Goal: Transaction & Acquisition: Purchase product/service

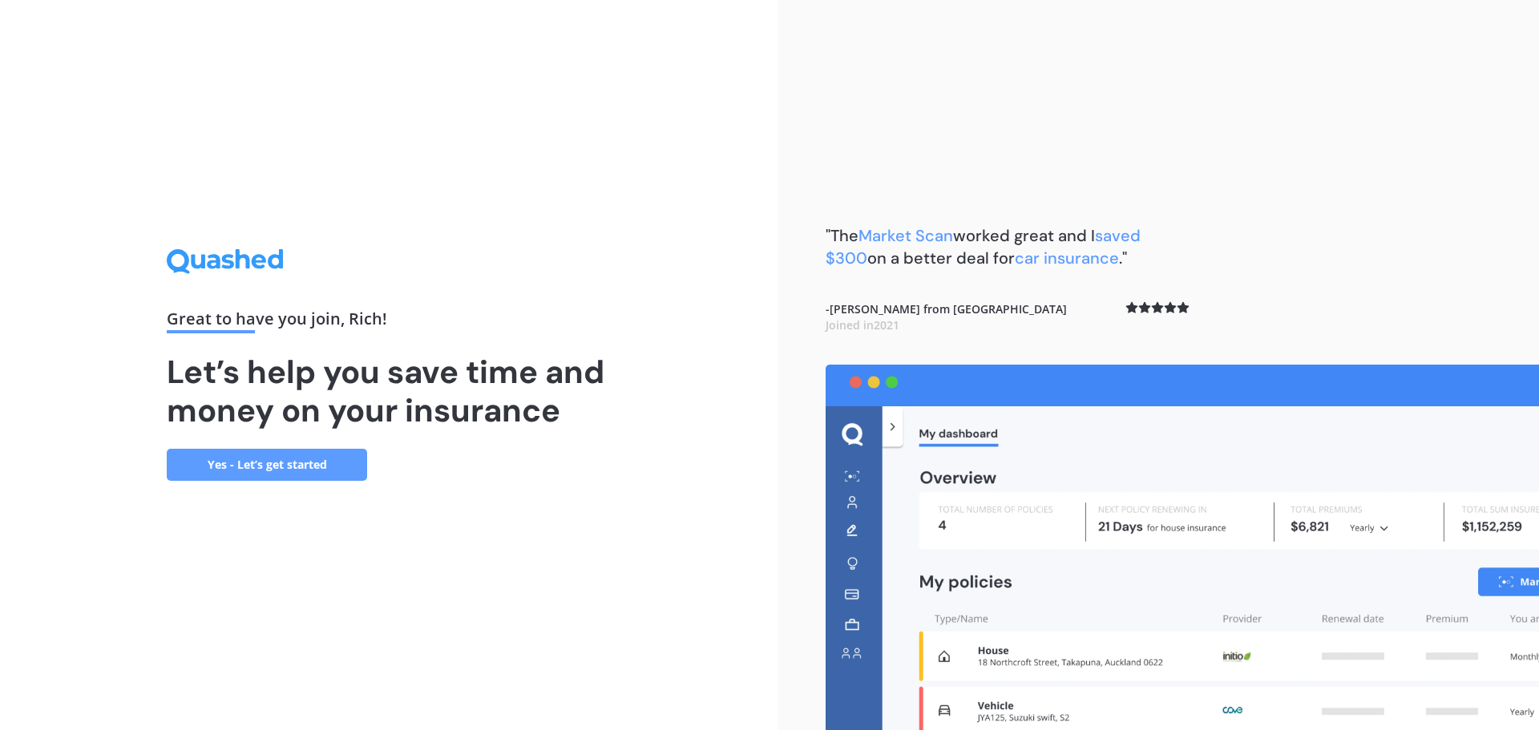
click at [252, 465] on link "Yes - Let’s get started" at bounding box center [267, 465] width 200 height 32
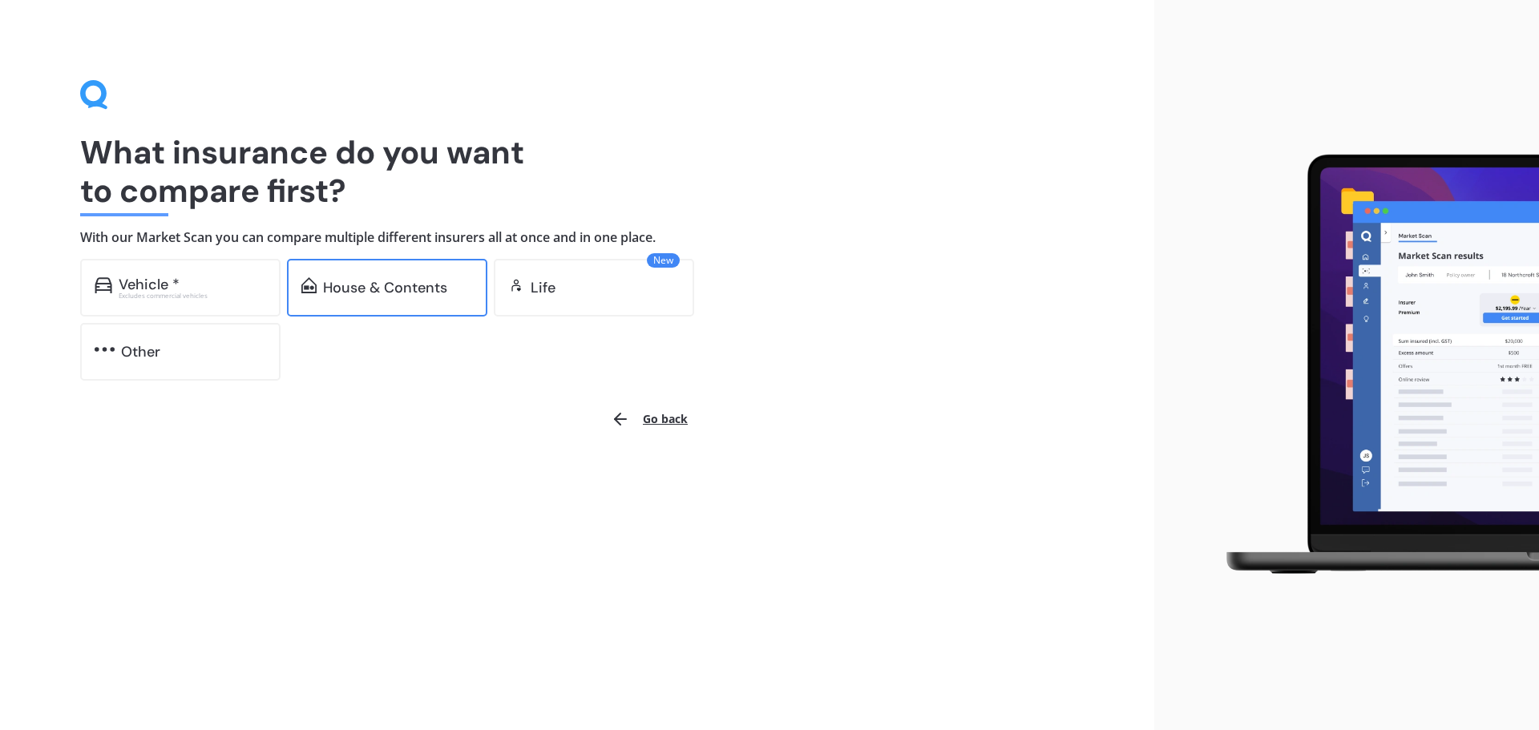
click at [363, 286] on div "House & Contents" at bounding box center [385, 288] width 124 height 16
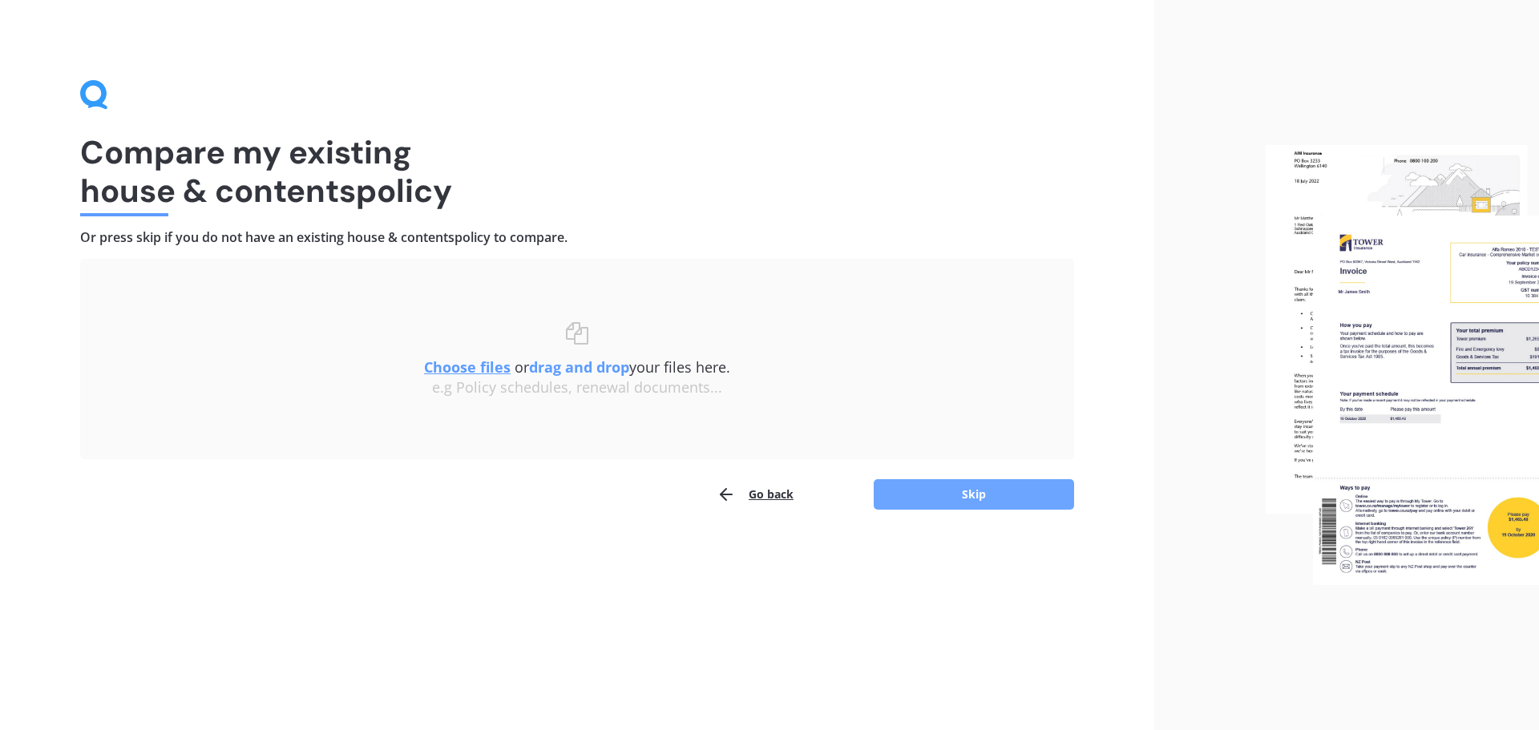
click at [961, 500] on button "Skip" at bounding box center [974, 494] width 200 height 30
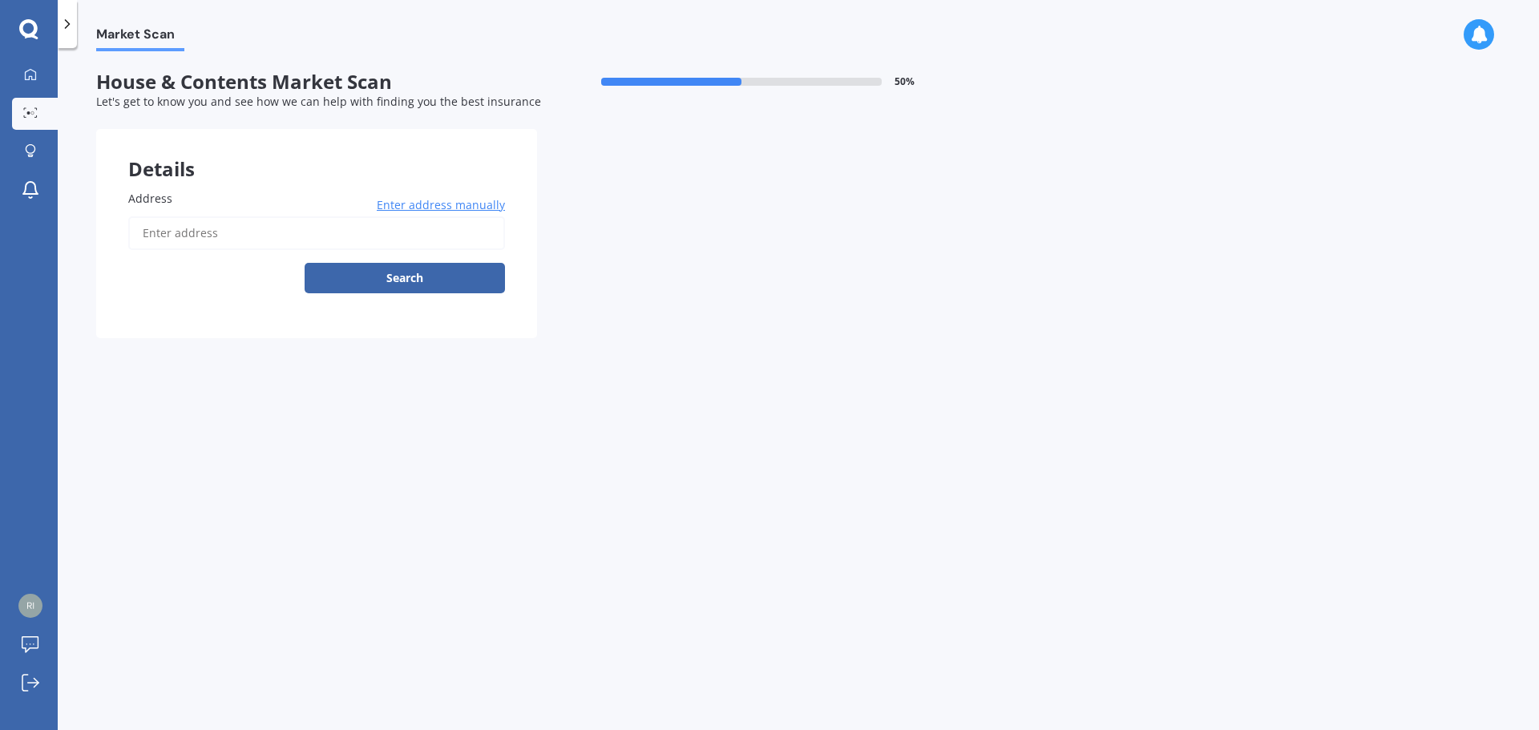
click at [227, 238] on input "Address" at bounding box center [316, 233] width 377 height 34
type input "25 Murphy Road, Taradale, Napier 4112"
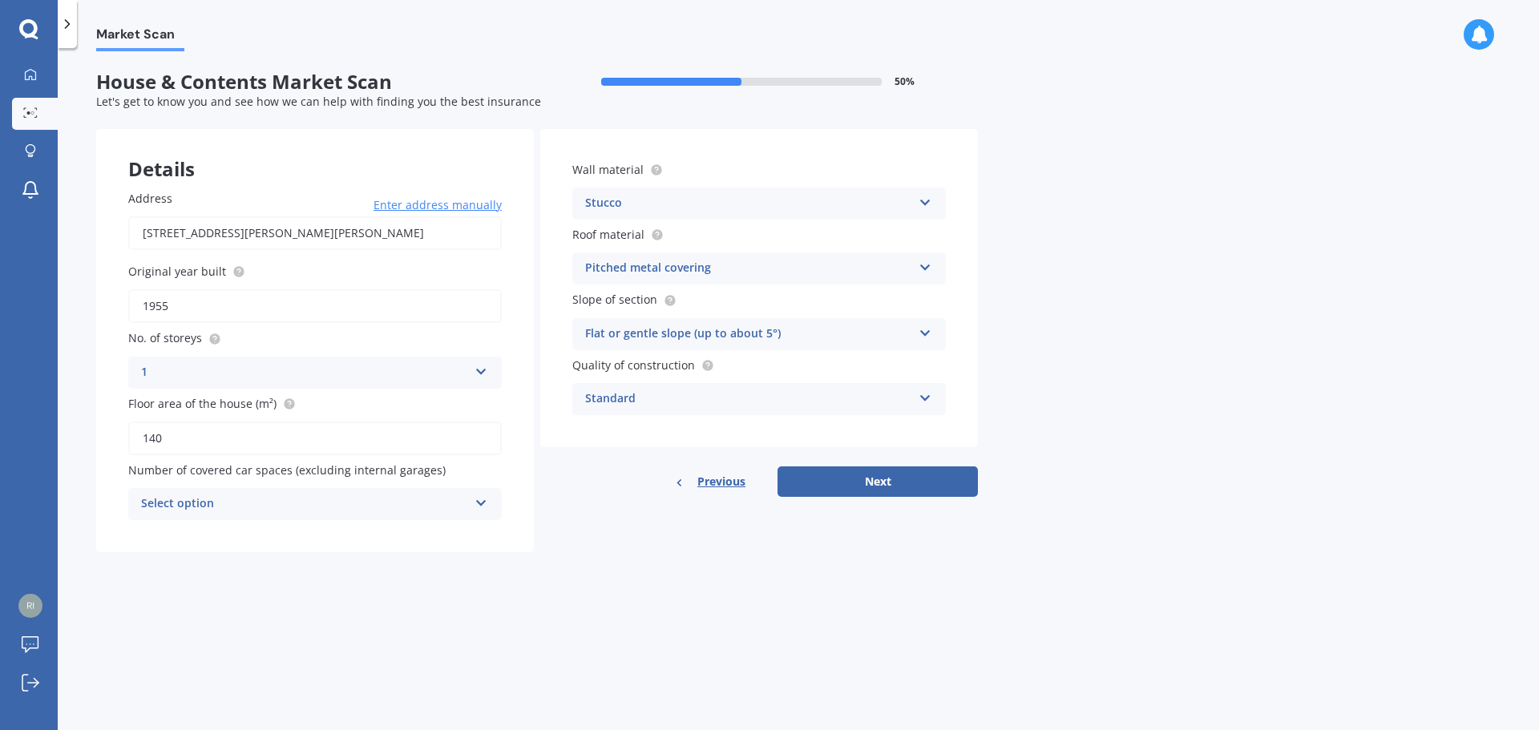
click at [252, 494] on div "Select option" at bounding box center [304, 503] width 327 height 19
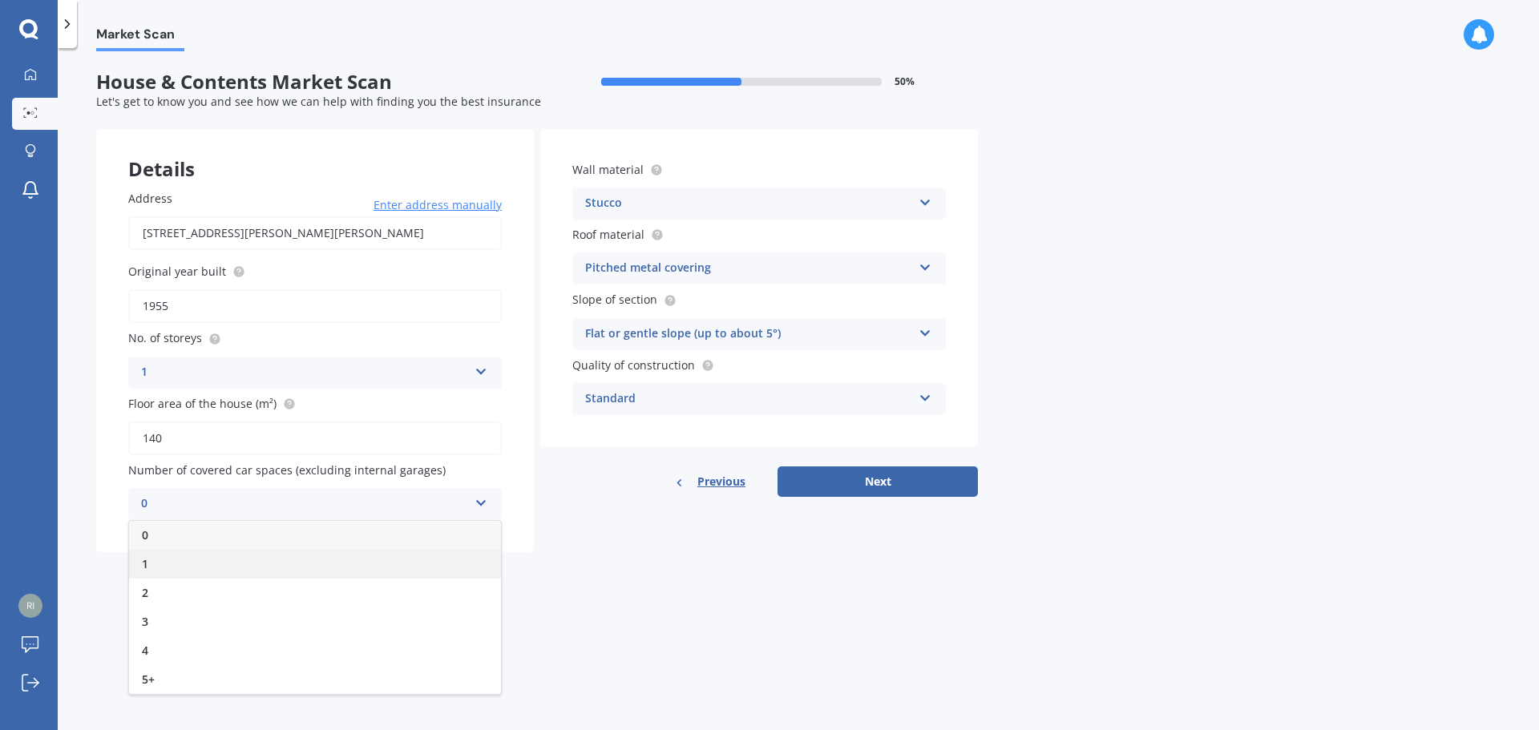
click at [203, 563] on div "1" at bounding box center [315, 564] width 372 height 29
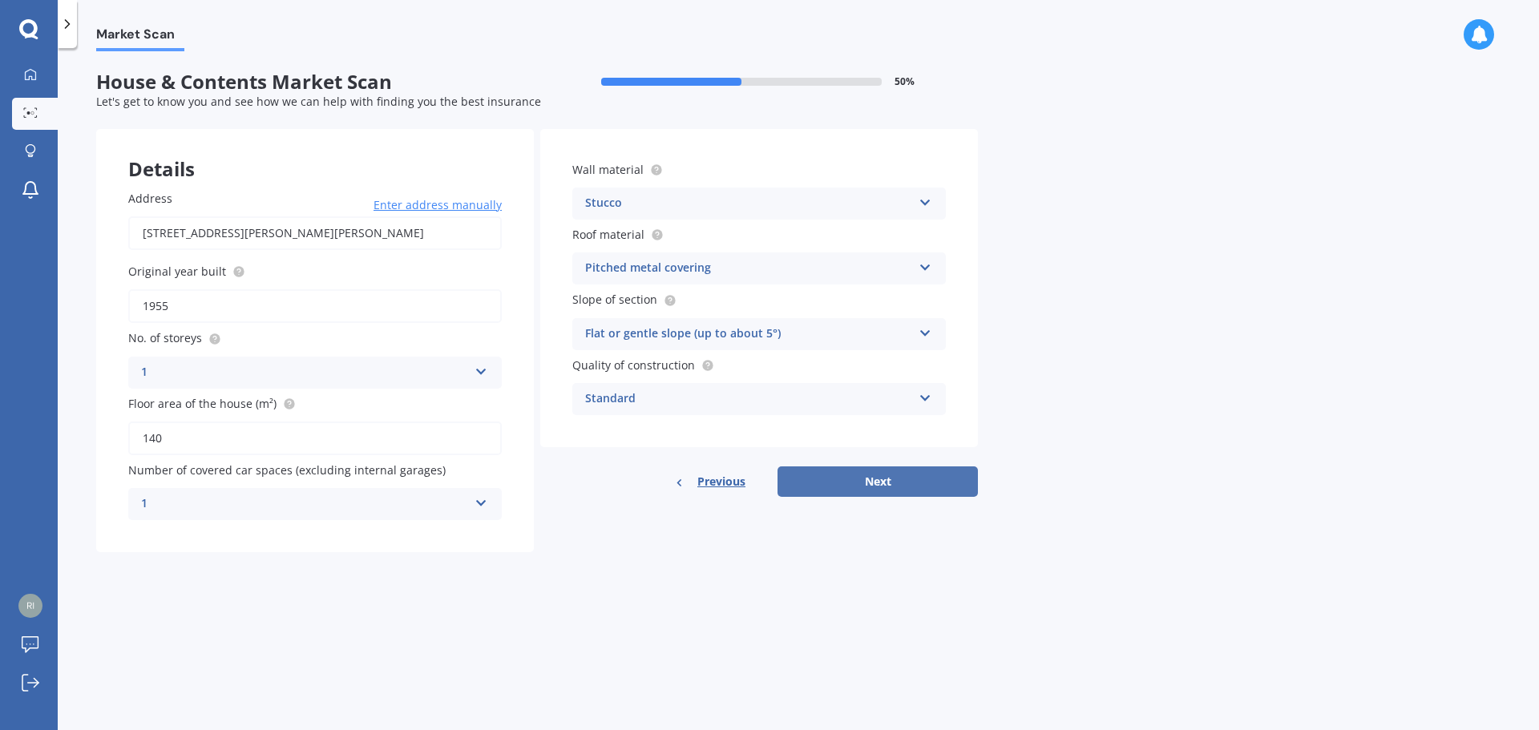
click at [875, 487] on button "Next" at bounding box center [877, 481] width 200 height 30
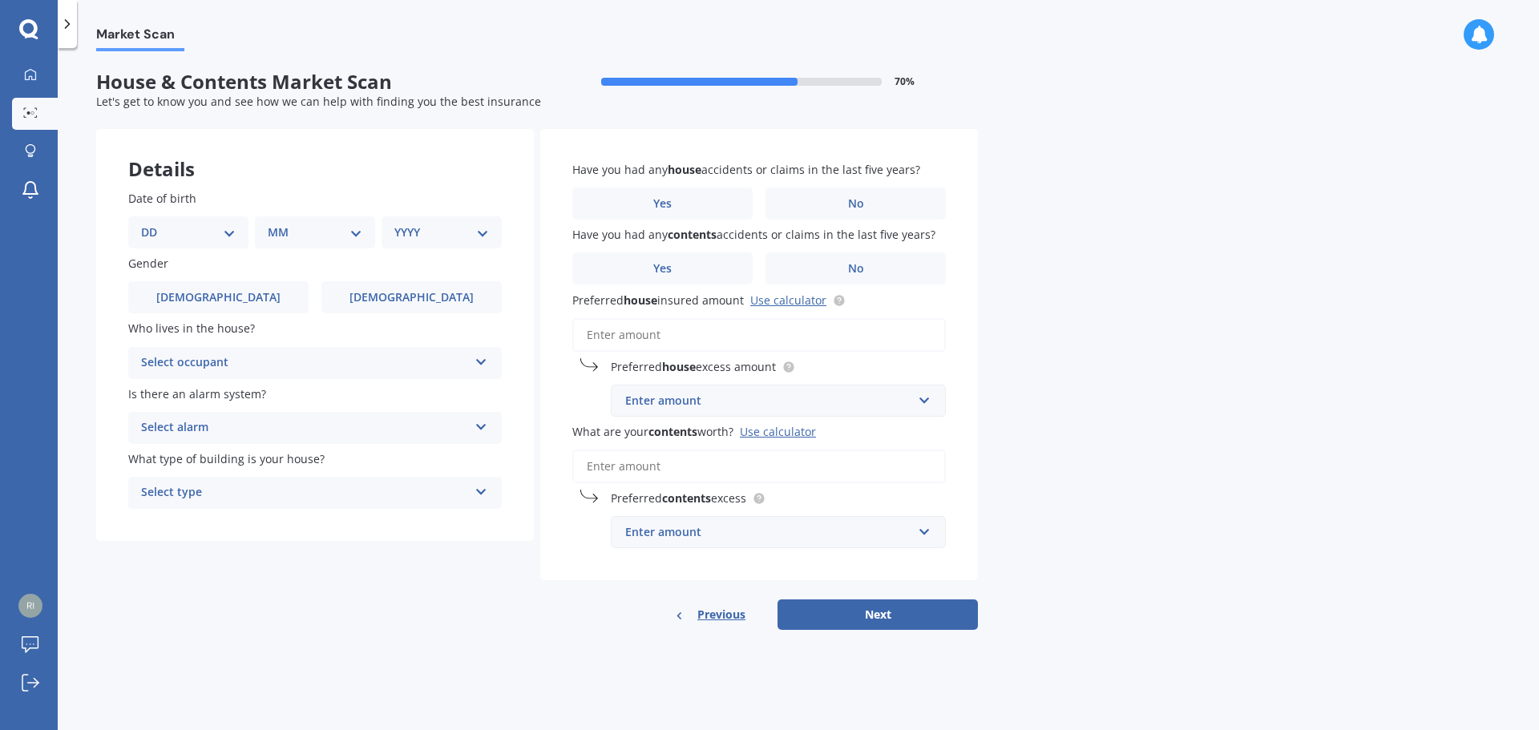
click at [188, 223] on div "DD 01 02 03 04 05 06 07 08 09 10 11 12 13 14 15 16 17 18 19 20 21 22 23 24 25 2…" at bounding box center [188, 232] width 120 height 32
click at [226, 232] on select "DD 01 02 03 04 05 06 07 08 09 10 11 12 13 14 15 16 17 18 19 20 21 22 23 24 25 2…" at bounding box center [188, 233] width 95 height 18
select select "11"
click at [154, 224] on select "DD 01 02 03 04 05 06 07 08 09 10 11 12 13 14 15 16 17 18 19 20 21 22 23 24 25 2…" at bounding box center [188, 233] width 95 height 18
click at [299, 236] on select "MM 01 02 03 04 05 06 07 08 09 10 11 12" at bounding box center [318, 233] width 88 height 18
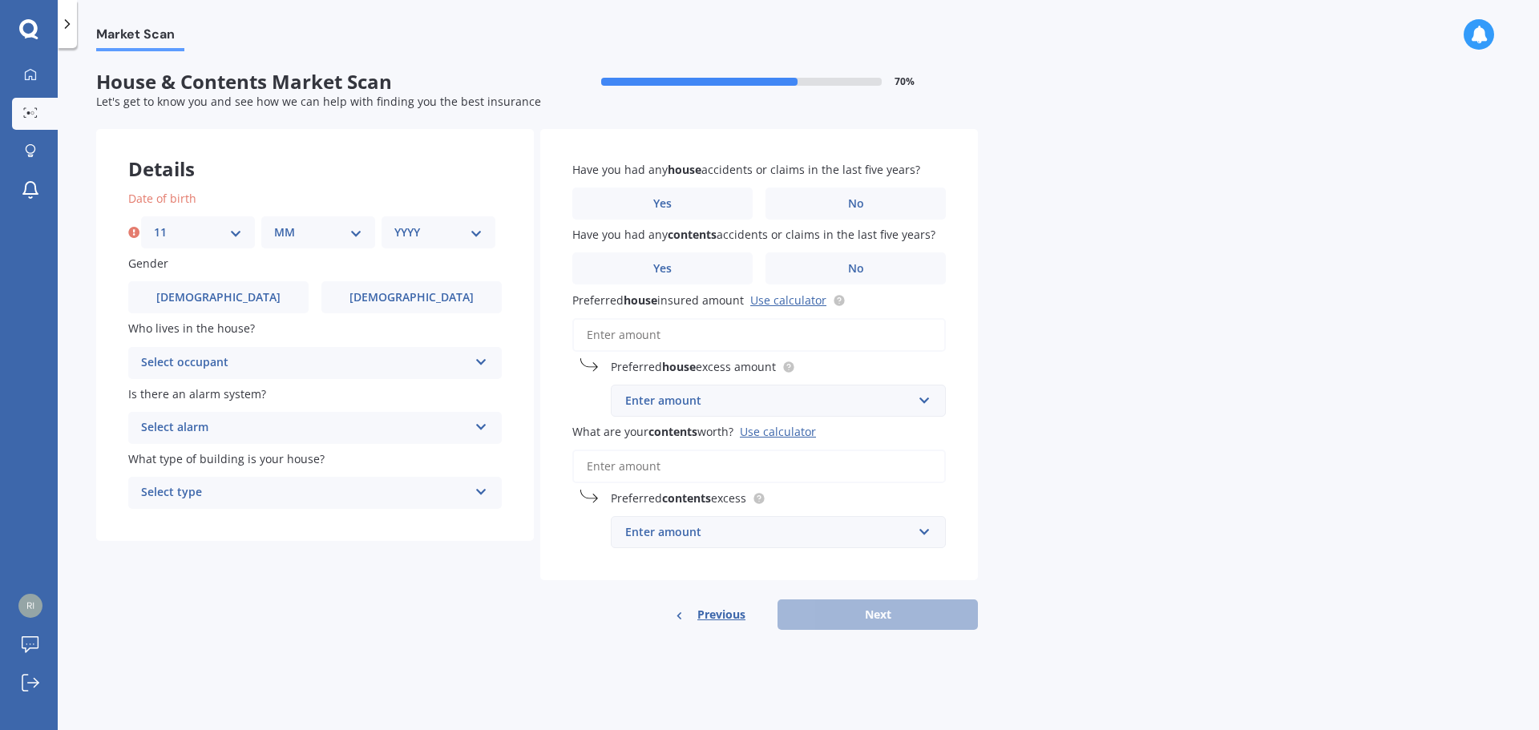
select select "01"
click at [274, 224] on select "MM 01 02 03 04 05 06 07 08 09 10 11 12" at bounding box center [318, 233] width 88 height 18
click at [416, 235] on select "YYYY 2009 2008 2007 2006 2005 2004 2003 2002 2001 2000 1999 1998 1997 1996 1995…" at bounding box center [438, 233] width 88 height 18
select select "1973"
click at [394, 224] on select "YYYY 2009 2008 2007 2006 2005 2004 2003 2002 2001 2000 1999 1998 1997 1996 1995…" at bounding box center [438, 233] width 88 height 18
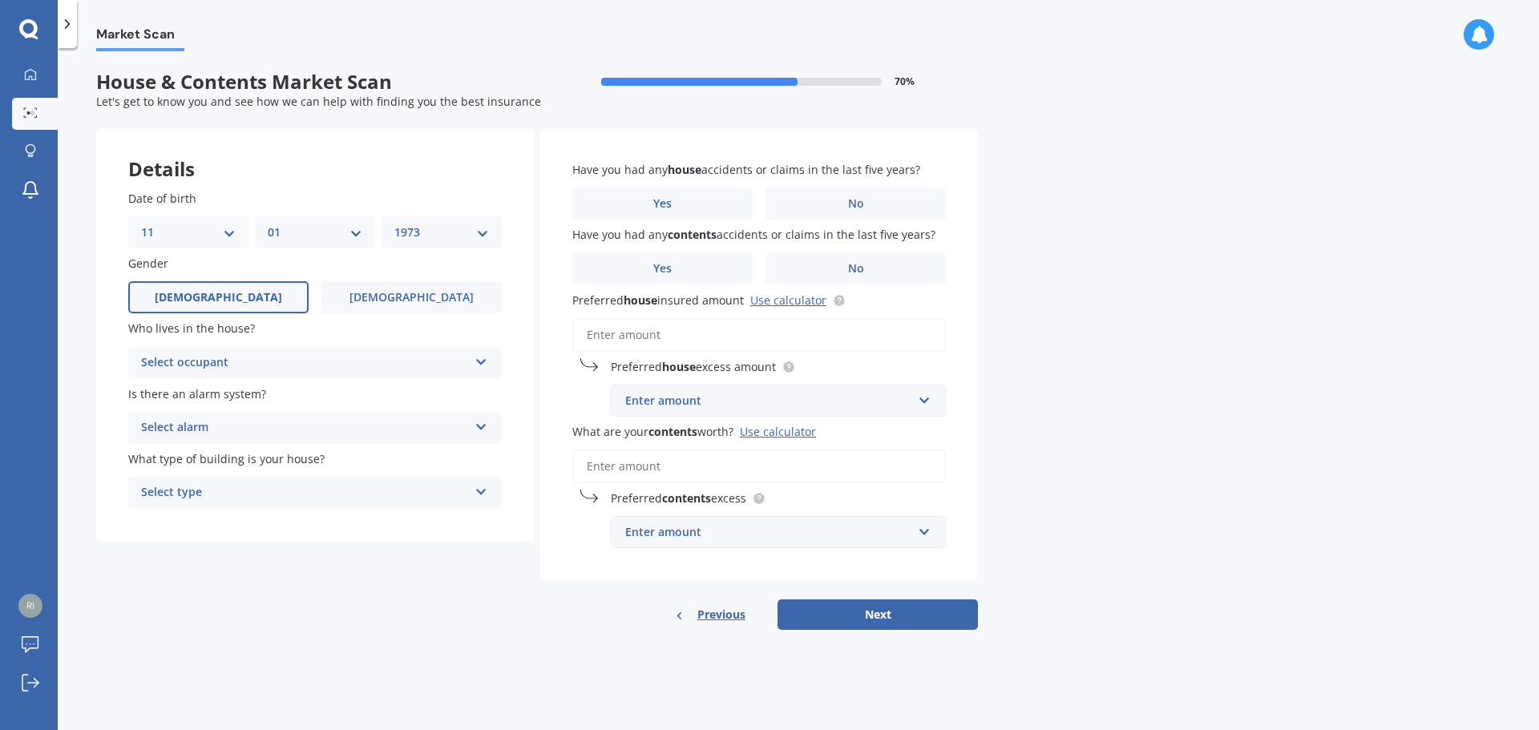
click at [220, 299] on span "Male" at bounding box center [218, 298] width 127 height 14
click at [0, 0] on input "Male" at bounding box center [0, 0] width 0 height 0
click at [239, 361] on div "Select occupant" at bounding box center [304, 362] width 327 height 19
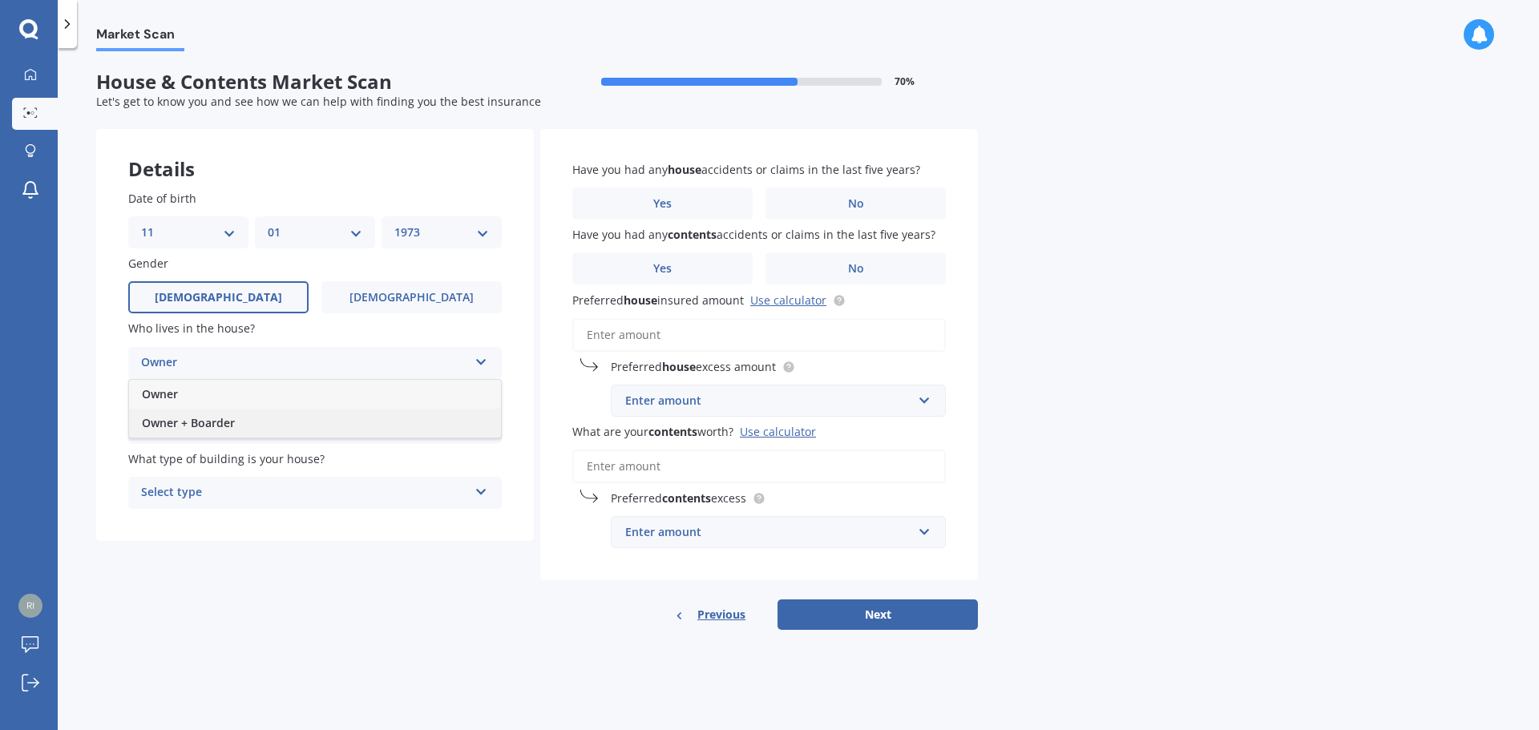
click at [184, 426] on span "Owner + Boarder" at bounding box center [188, 422] width 93 height 15
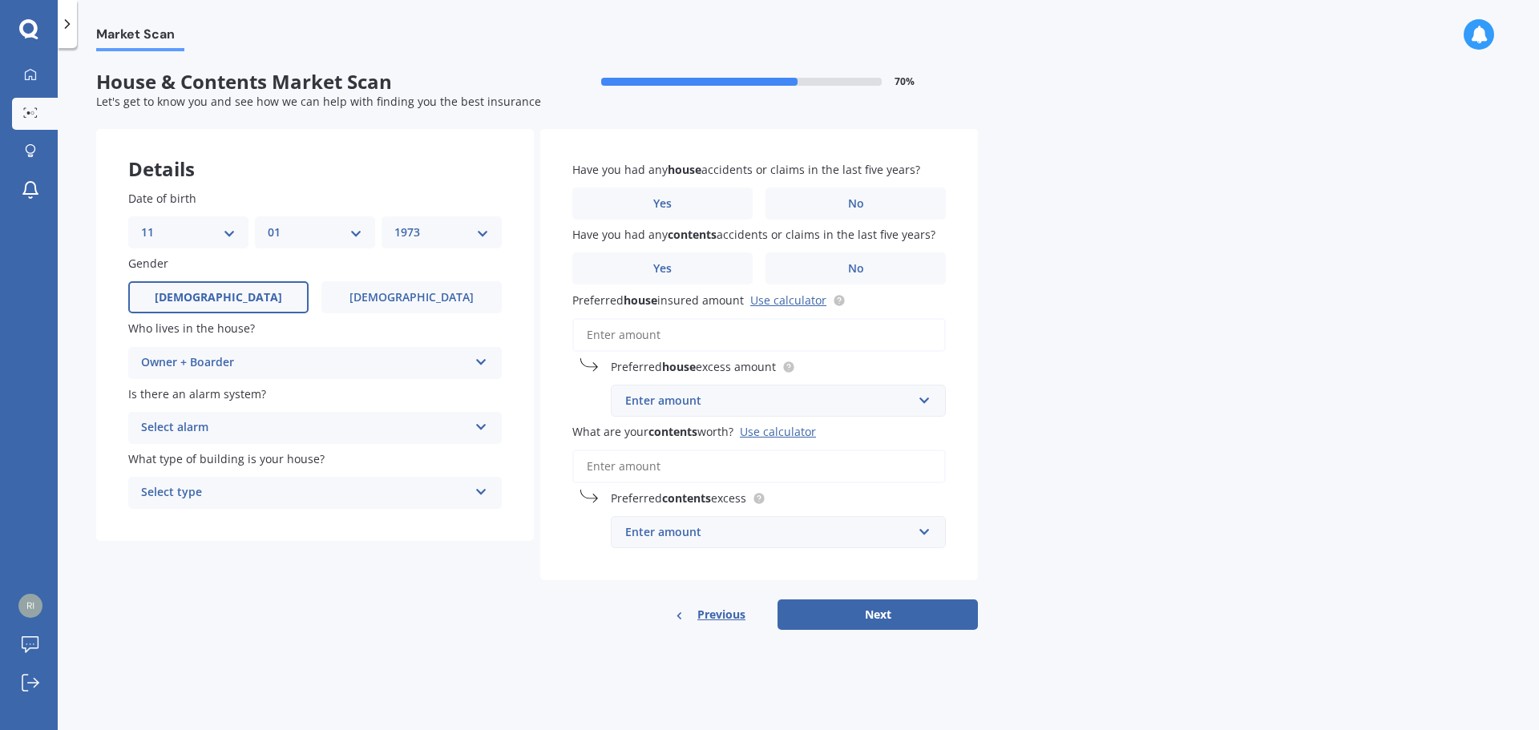
click at [257, 430] on div "Select alarm" at bounding box center [304, 427] width 327 height 19
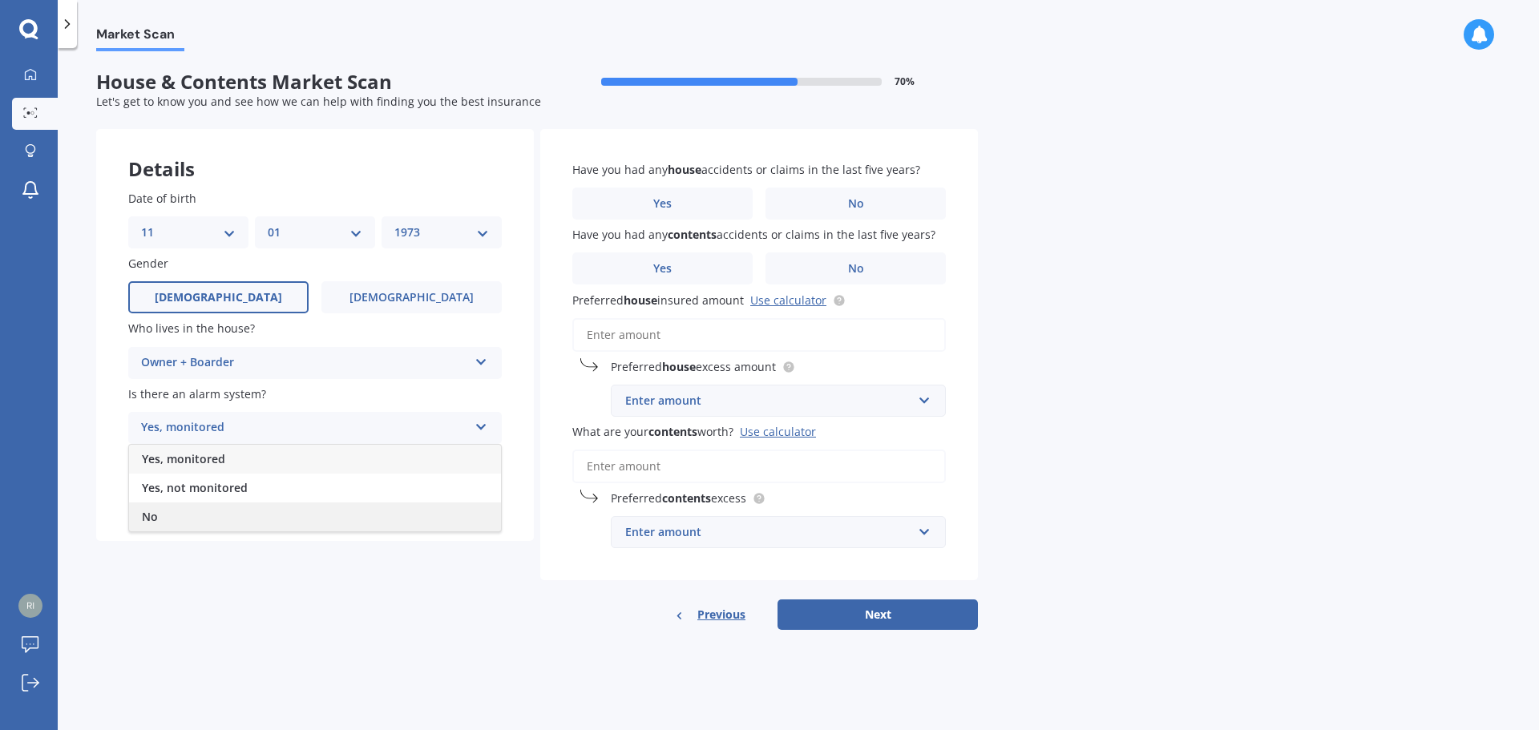
click at [180, 523] on div "No" at bounding box center [315, 516] width 372 height 29
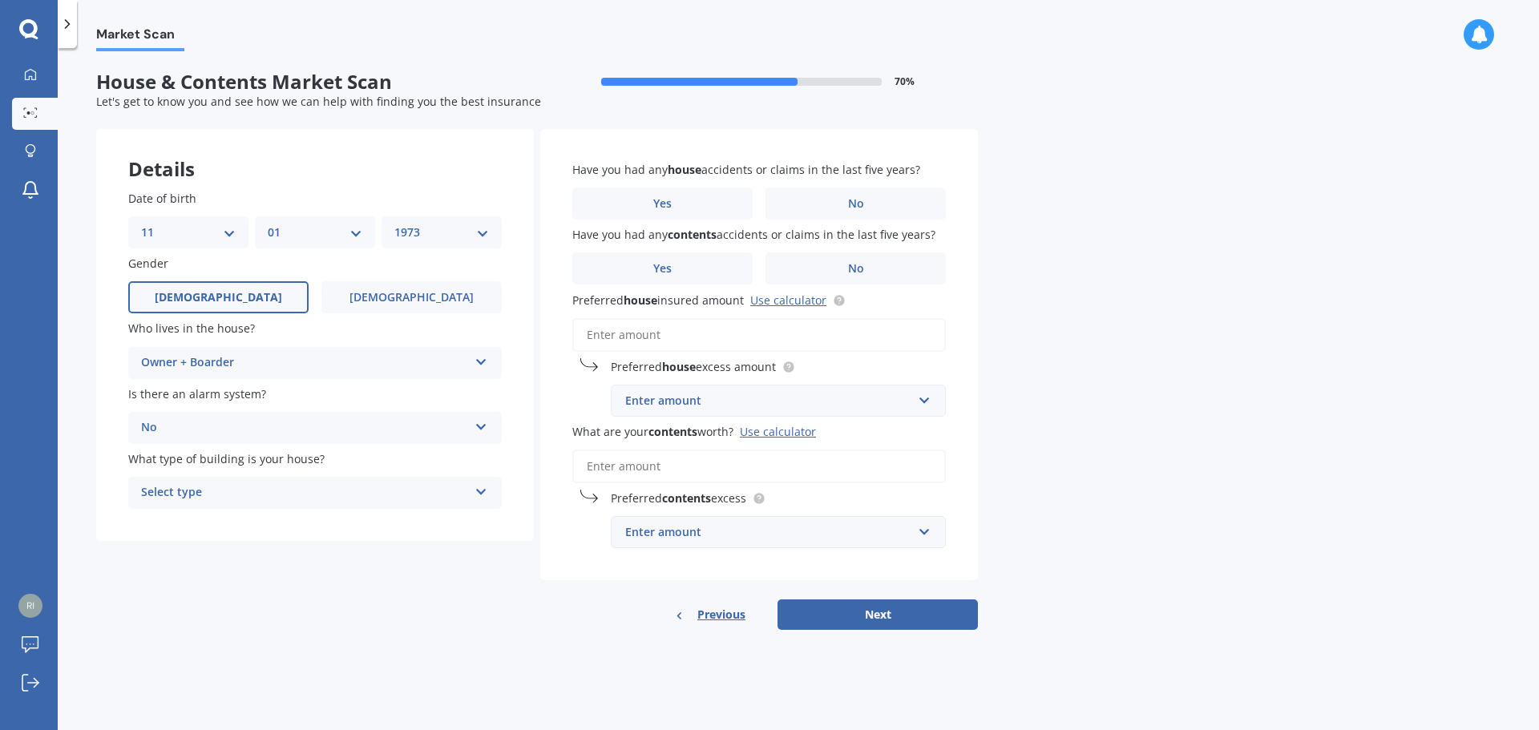
click at [265, 496] on div "Select type" at bounding box center [304, 492] width 327 height 19
click at [250, 523] on div "Freestanding" at bounding box center [315, 524] width 372 height 29
click at [855, 200] on span "No" at bounding box center [856, 204] width 16 height 14
click at [0, 0] on input "No" at bounding box center [0, 0] width 0 height 0
click at [855, 262] on span "No" at bounding box center [856, 269] width 16 height 14
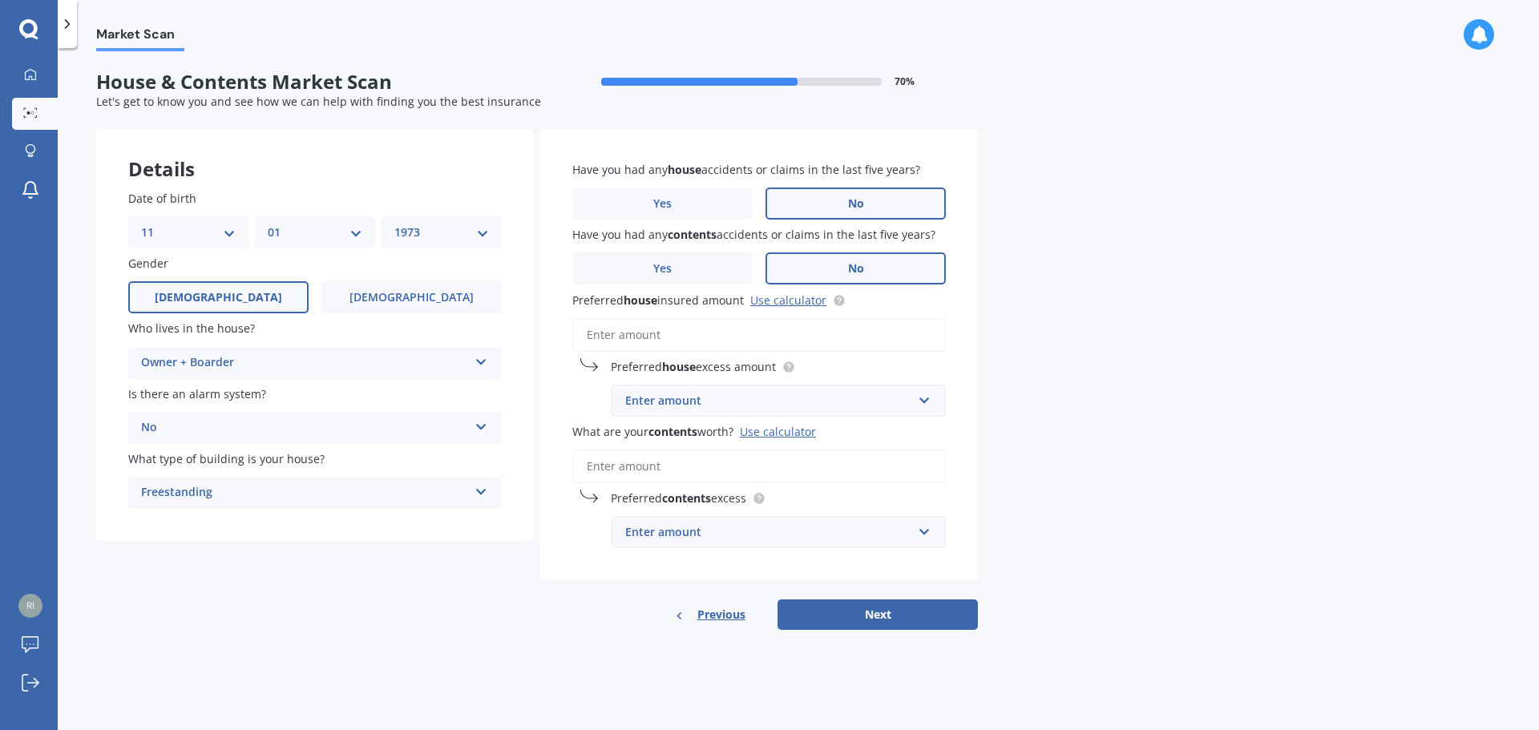
click at [0, 0] on input "No" at bounding box center [0, 0] width 0 height 0
click at [660, 327] on input "Preferred house insured amount Use calculator" at bounding box center [758, 335] width 373 height 34
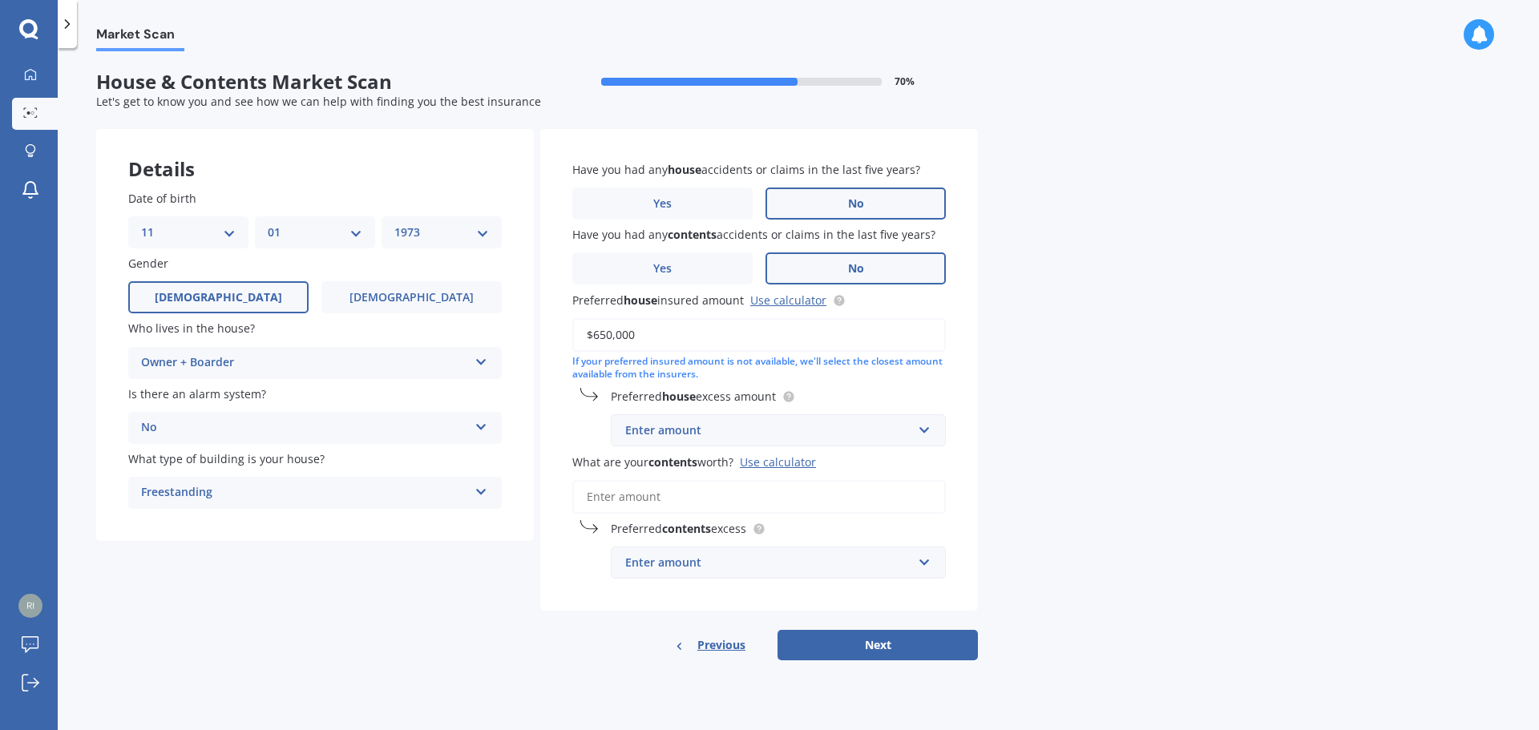
type input "$650,000"
click at [694, 562] on div "Enter amount" at bounding box center [768, 563] width 287 height 18
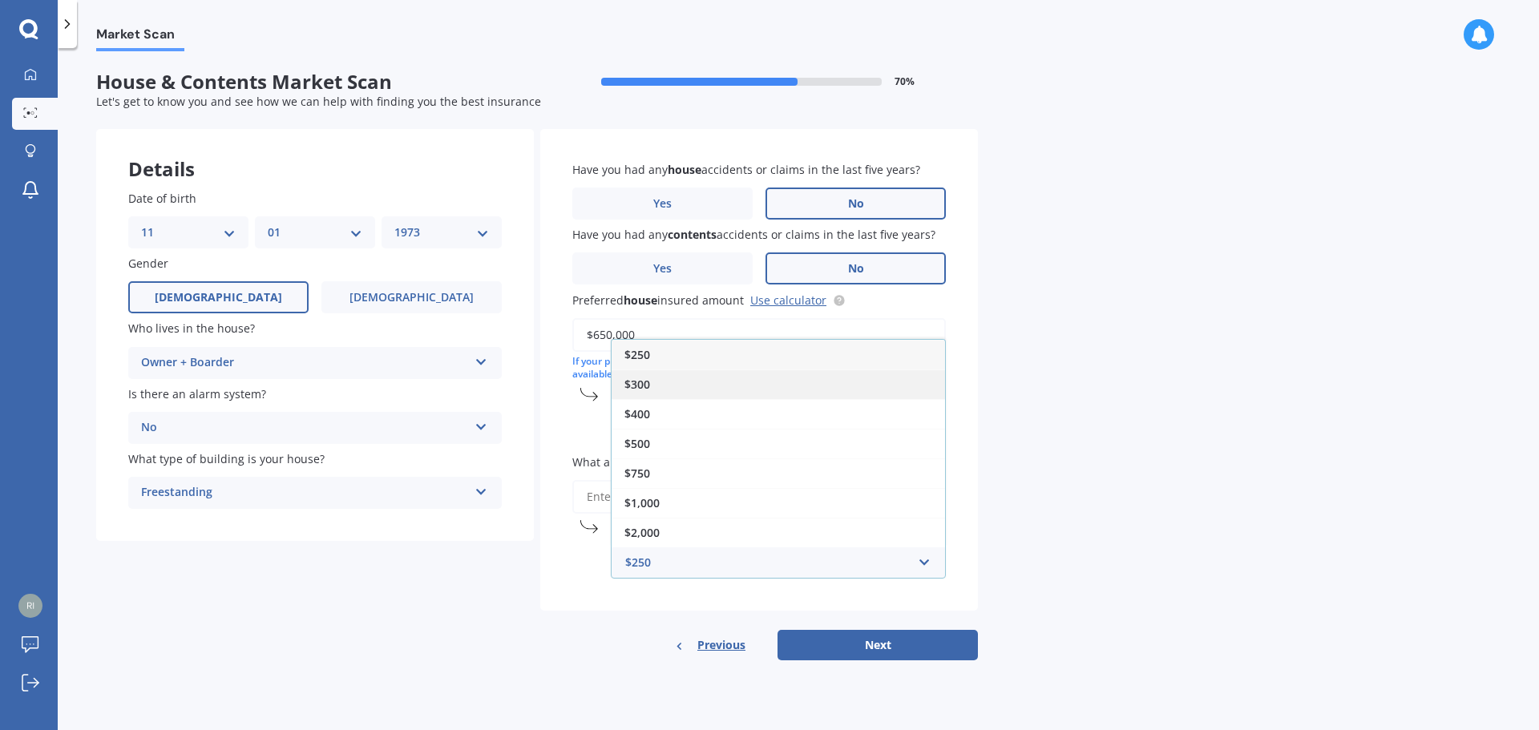
click at [673, 372] on div "$300" at bounding box center [777, 384] width 333 height 30
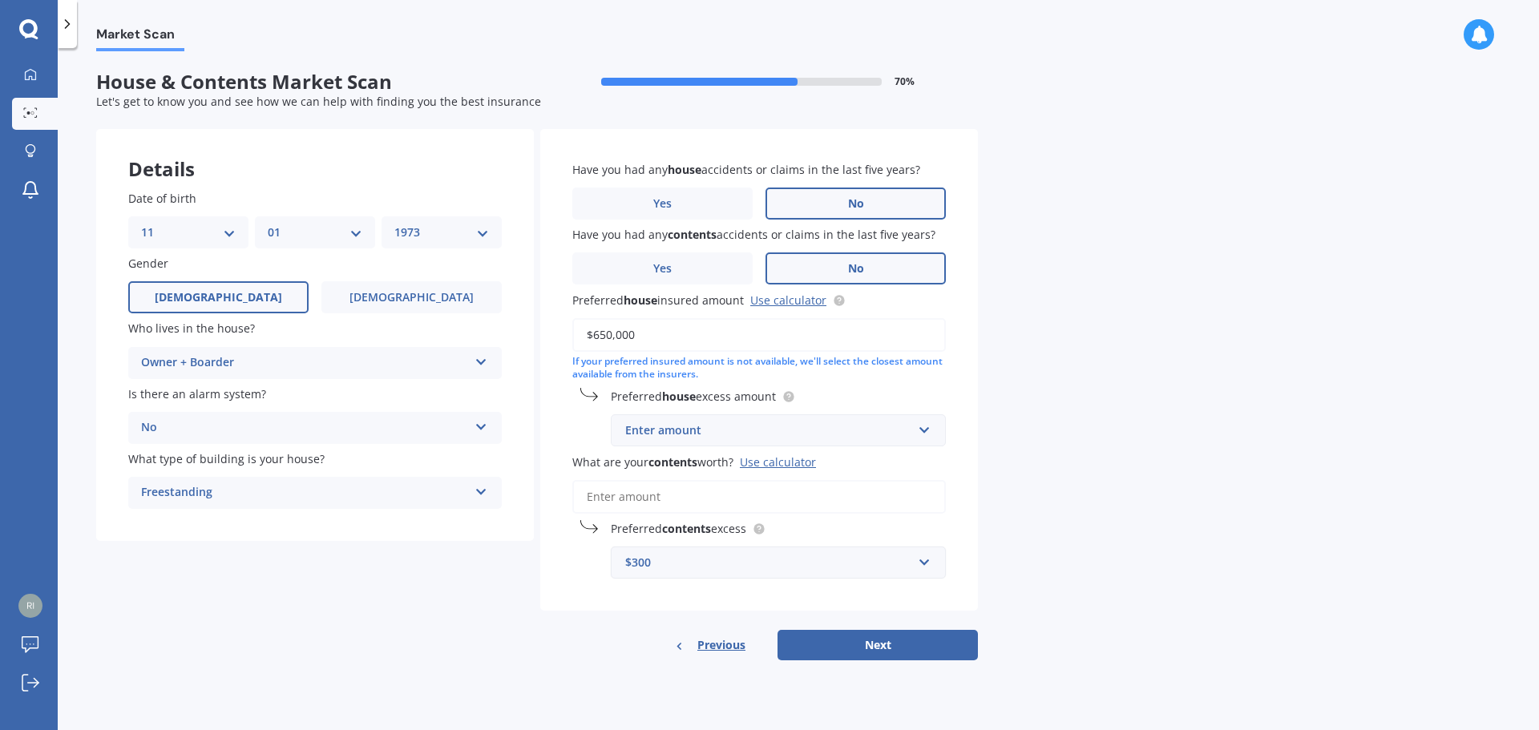
click at [666, 564] on div "$300" at bounding box center [768, 563] width 287 height 18
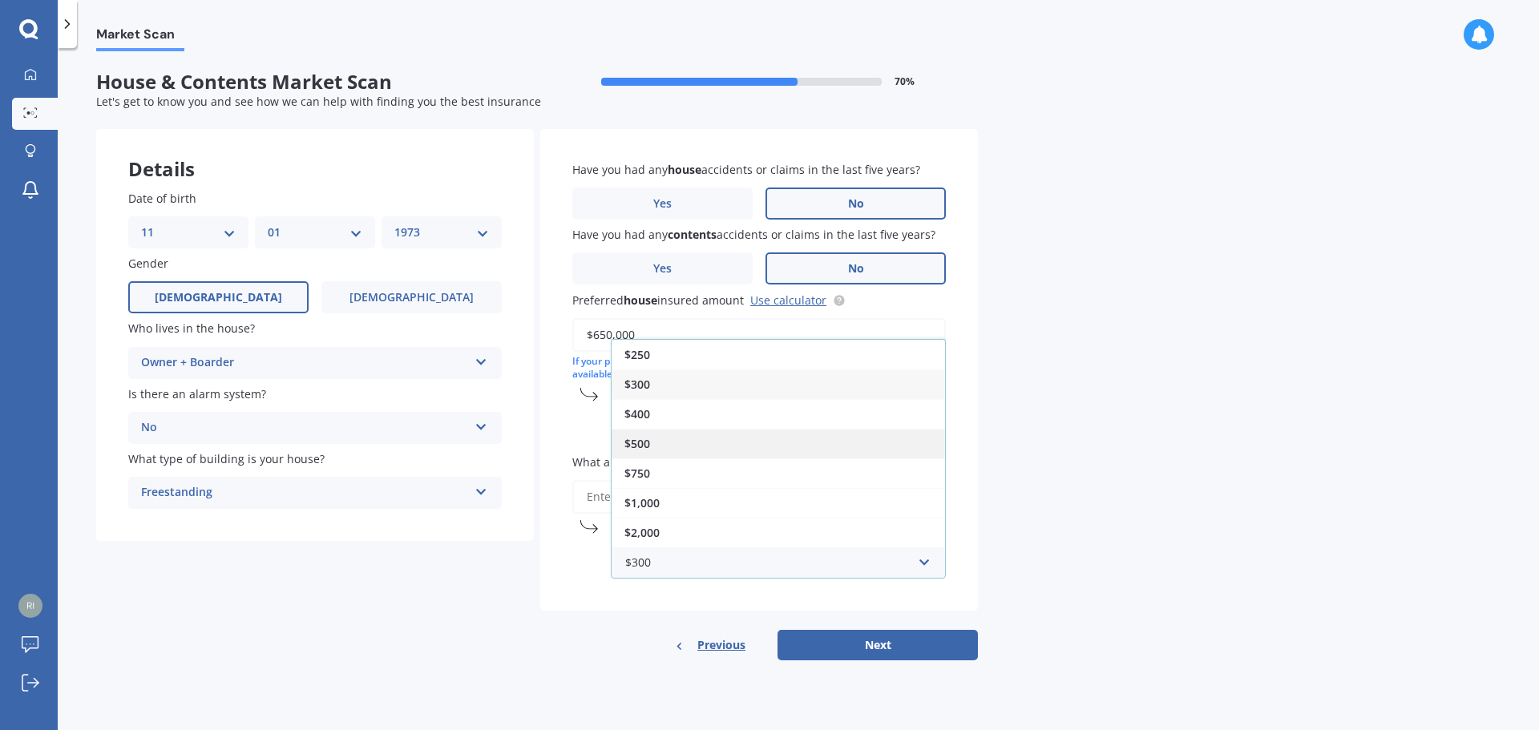
click at [660, 449] on div "$500" at bounding box center [777, 444] width 333 height 30
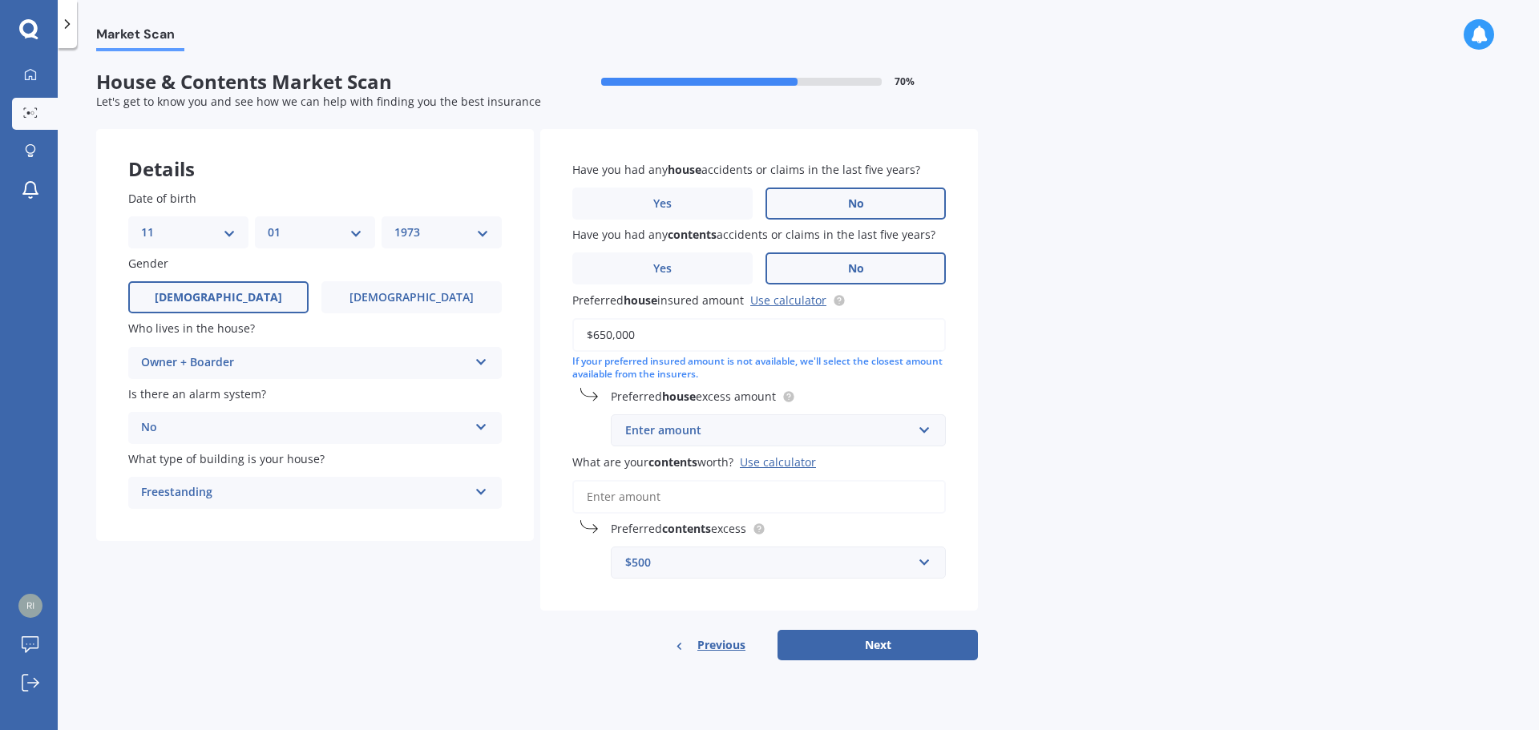
click at [640, 498] on input "What are your contents worth? Use calculator" at bounding box center [758, 497] width 373 height 34
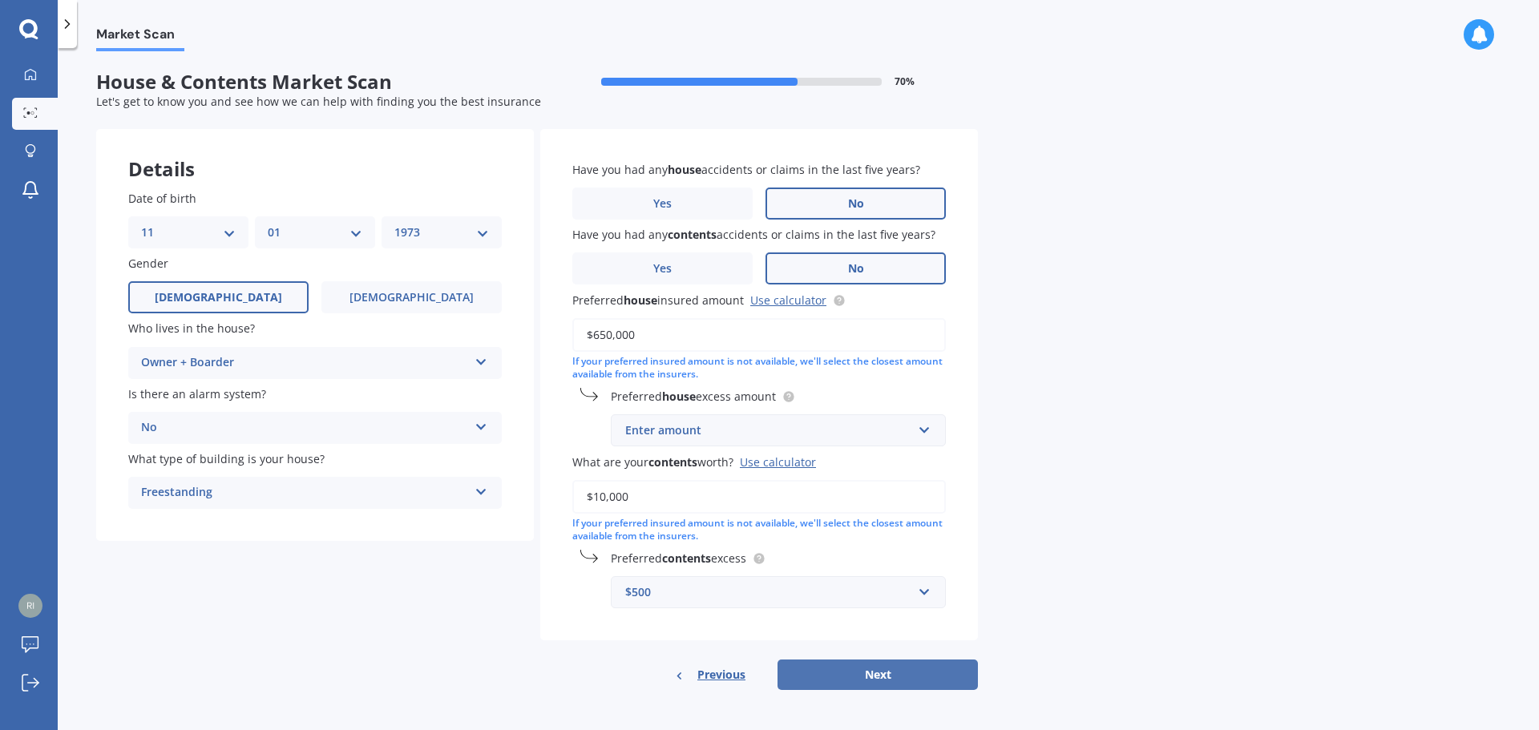
type input "$10,000"
click at [866, 676] on button "Next" at bounding box center [877, 675] width 200 height 30
click at [668, 426] on div "Enter amount" at bounding box center [771, 431] width 280 height 18
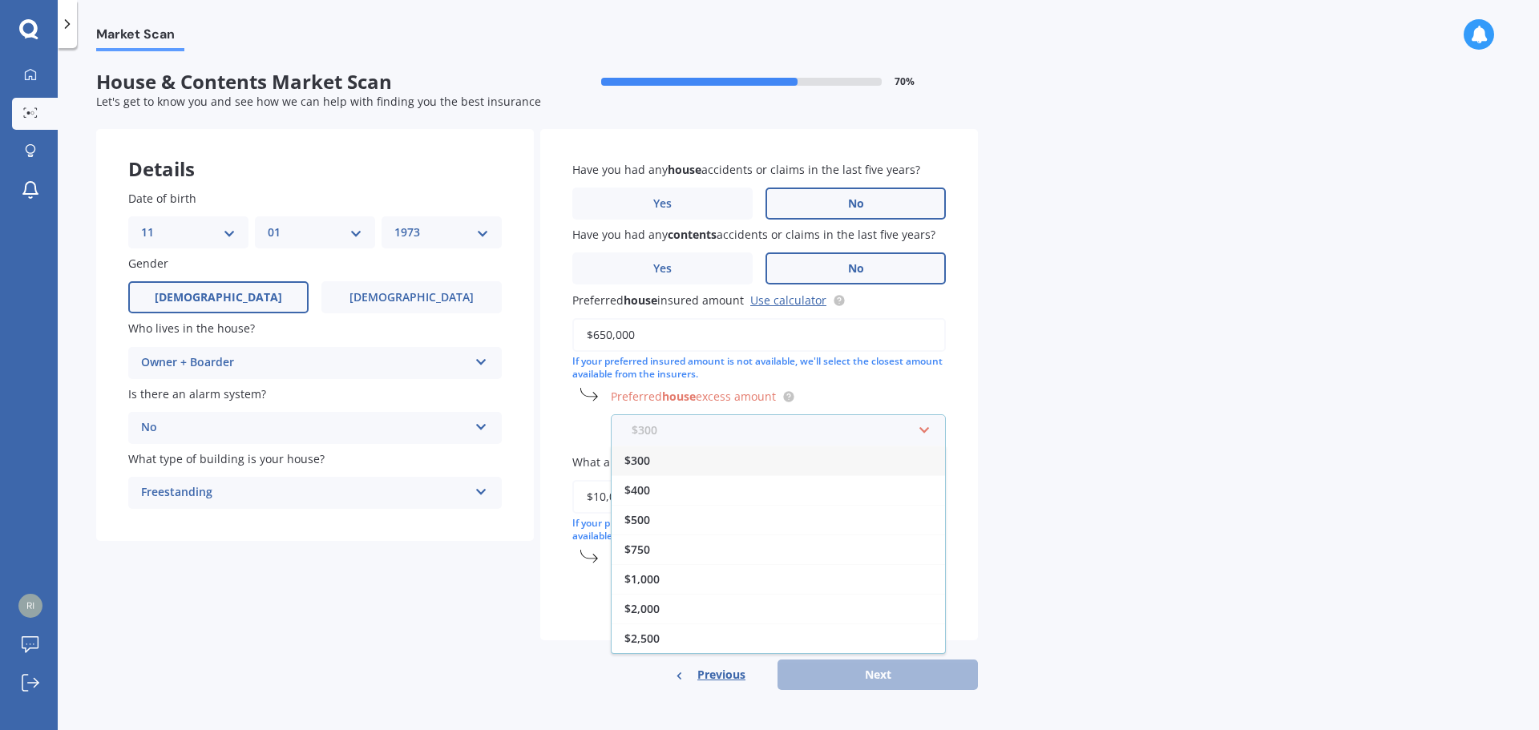
scroll to position [2, 0]
click at [657, 519] on div "$500" at bounding box center [777, 518] width 333 height 30
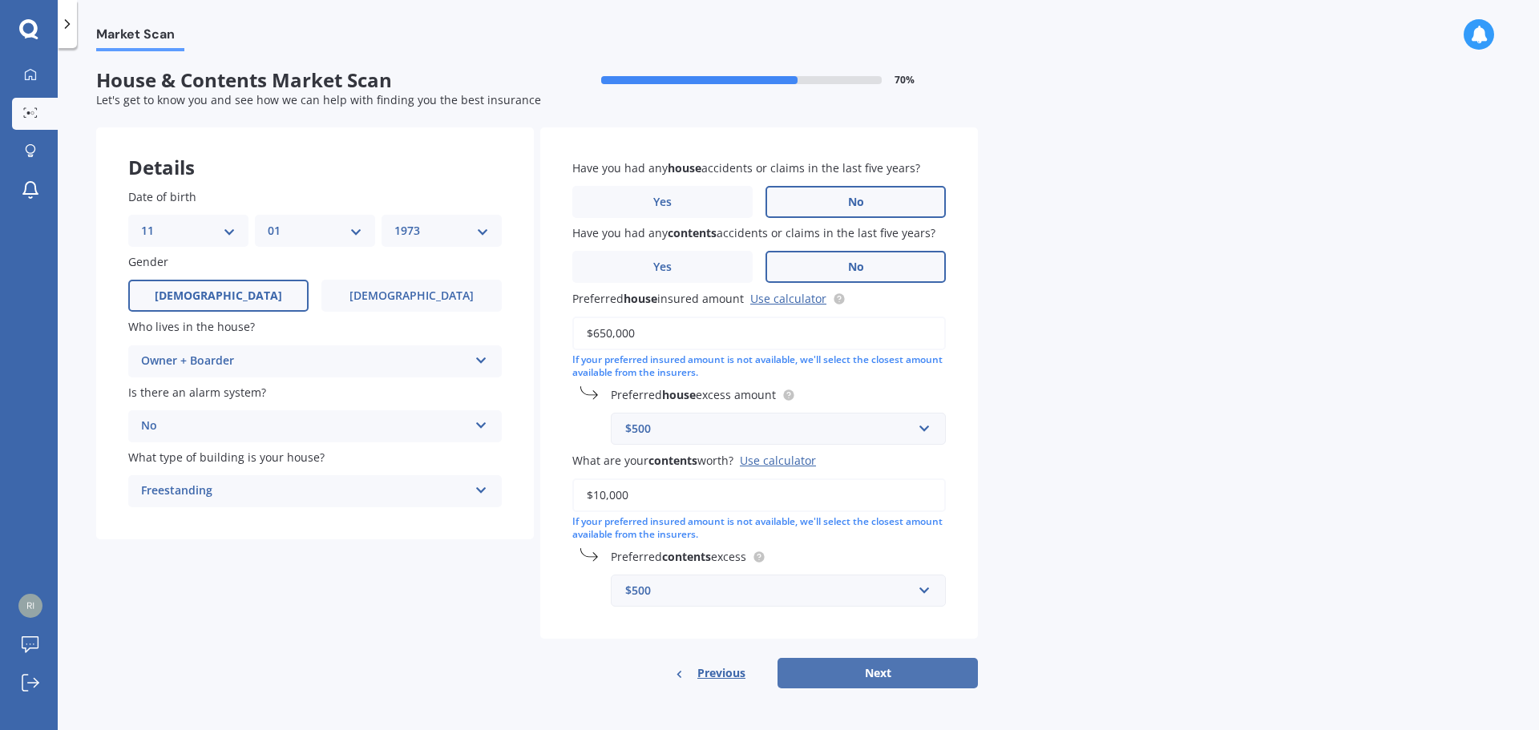
click at [861, 674] on button "Next" at bounding box center [877, 673] width 200 height 30
select select "11"
select select "01"
select select "1973"
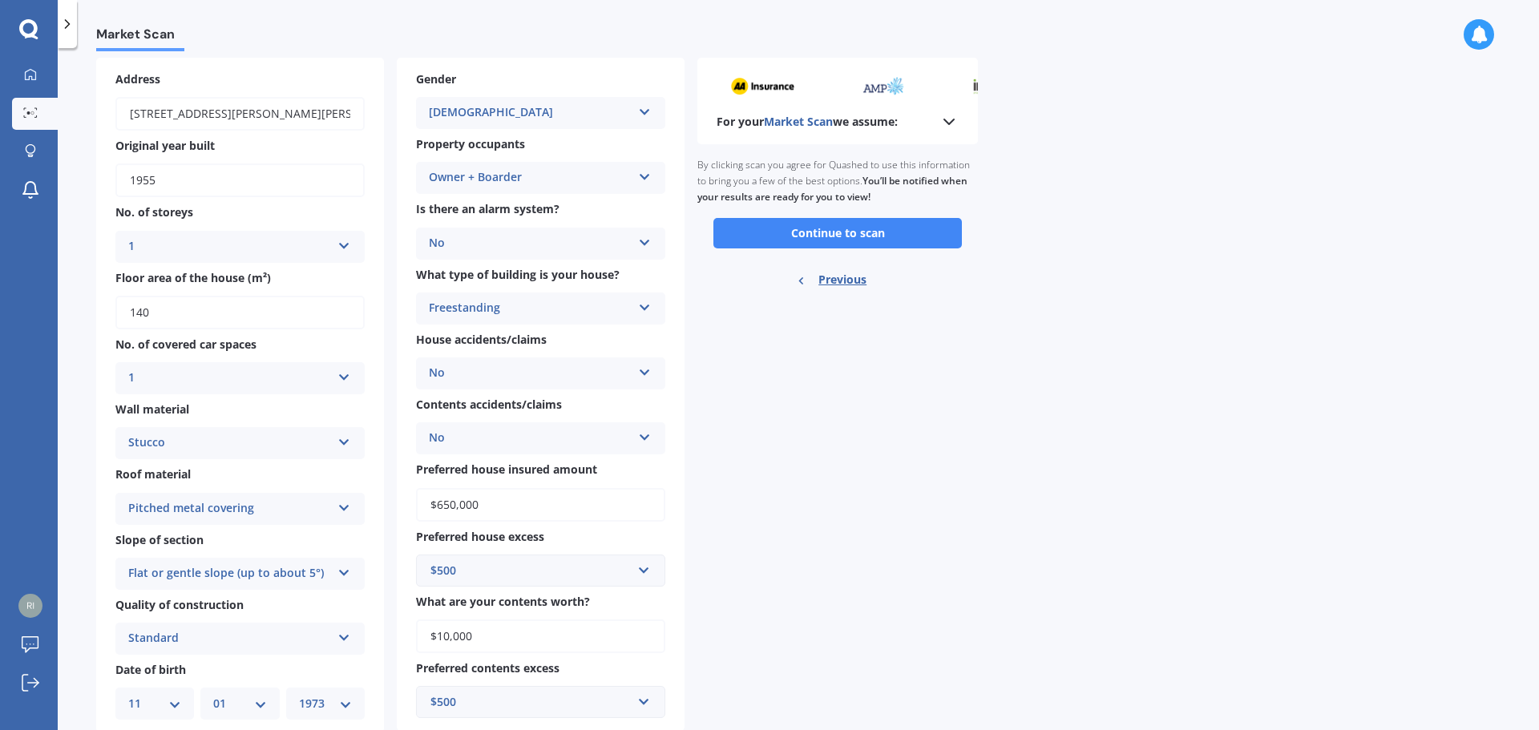
scroll to position [115, 0]
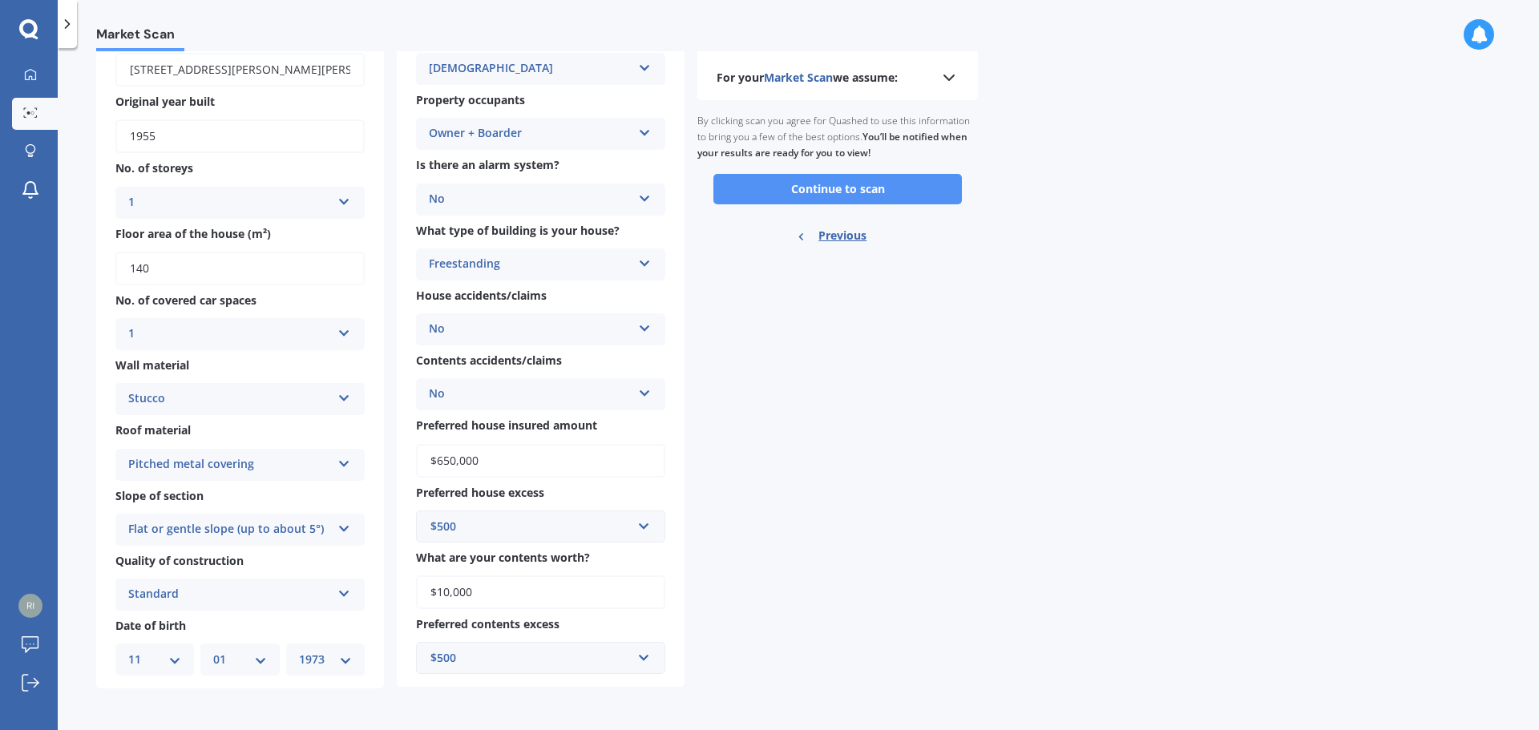
click at [830, 187] on button "Continue to scan" at bounding box center [837, 189] width 248 height 30
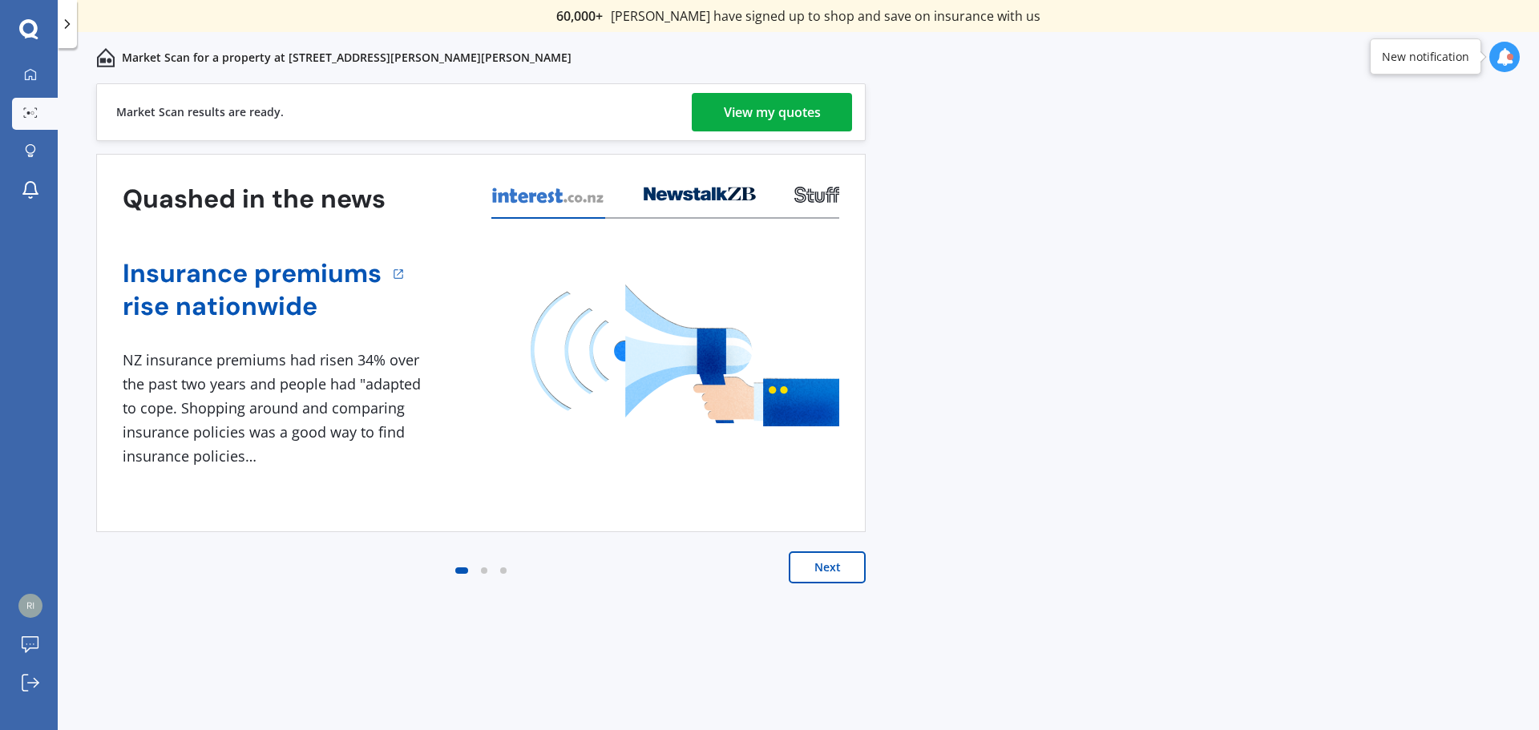
click at [767, 106] on div "View my quotes" at bounding box center [772, 112] width 97 height 38
